Goal: Information Seeking & Learning: Learn about a topic

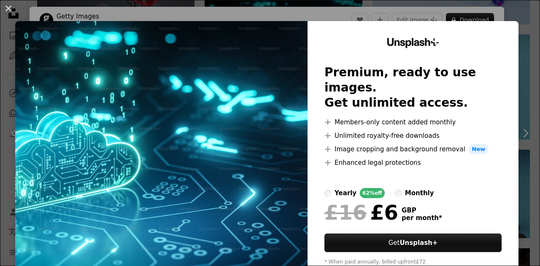
click at [515, 20] on div "An X shape Unsplash+ Premium, ready to use images. Get unlimited access. A plus…" at bounding box center [270, 133] width 540 height 266
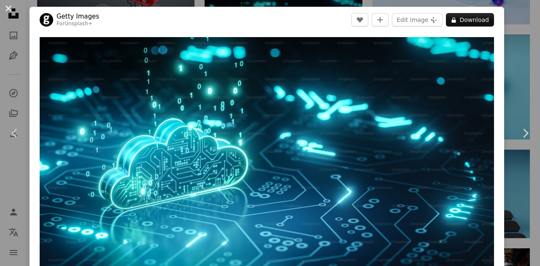
click at [10, 14] on button "An X shape" at bounding box center [8, 8] width 10 height 10
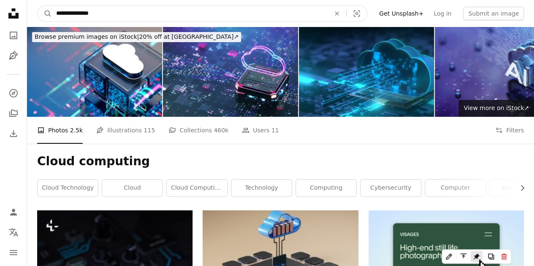
click at [119, 10] on input "**********" at bounding box center [190, 13] width 276 height 16
type input "**********"
click button "A magnifying glass" at bounding box center [45, 13] width 14 height 16
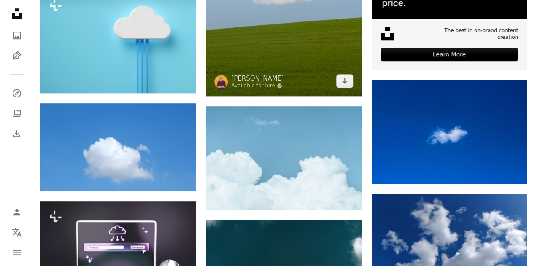
scroll to position [349, 0]
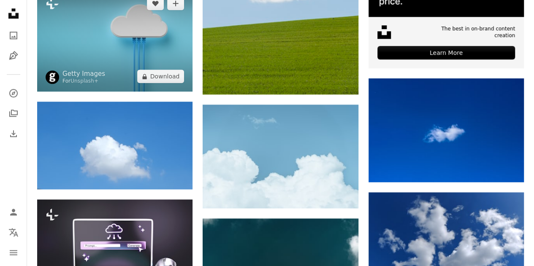
click at [145, 42] on img at bounding box center [114, 40] width 155 height 104
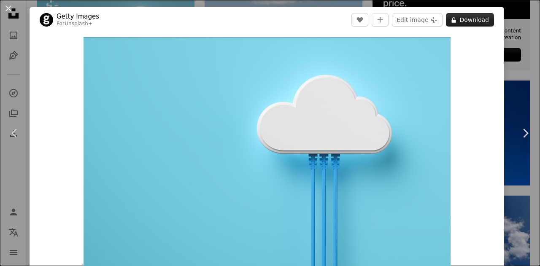
click at [478, 18] on button "A lock Download" at bounding box center [470, 20] width 48 height 14
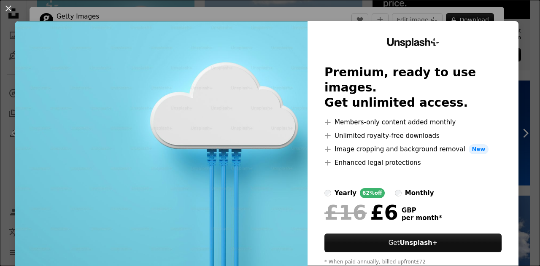
click at [516, 45] on div "An X shape Unsplash+ Premium, ready to use images. Get unlimited access. A plus…" at bounding box center [270, 133] width 540 height 266
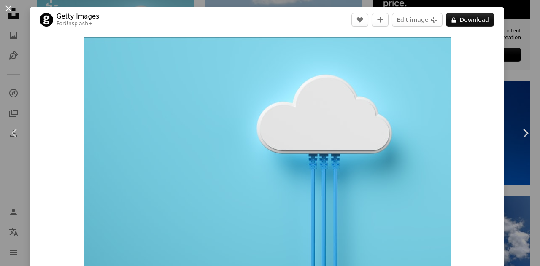
click at [12, 11] on button "An X shape" at bounding box center [8, 8] width 10 height 10
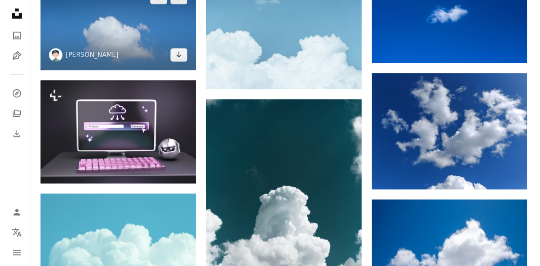
scroll to position [523, 0]
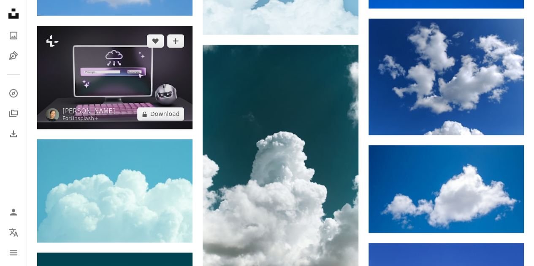
click at [160, 81] on img at bounding box center [114, 78] width 155 height 104
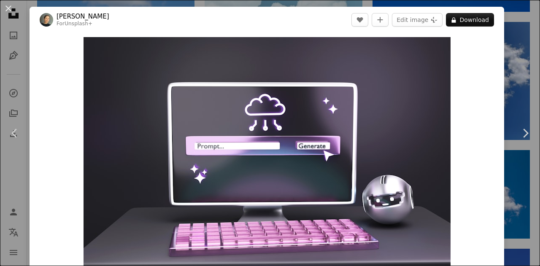
click at [508, 56] on div "An X shape Chevron left Chevron right [PERSON_NAME] For Unsplash+ A heart A plu…" at bounding box center [270, 133] width 540 height 266
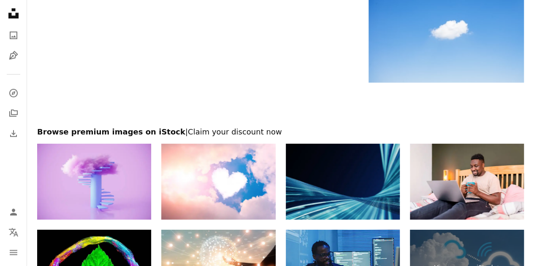
scroll to position [1270, 0]
